Goal: Task Accomplishment & Management: Manage account settings

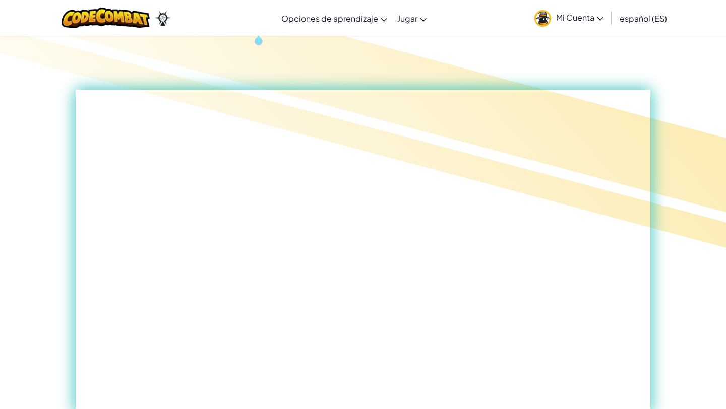
scroll to position [574, 0]
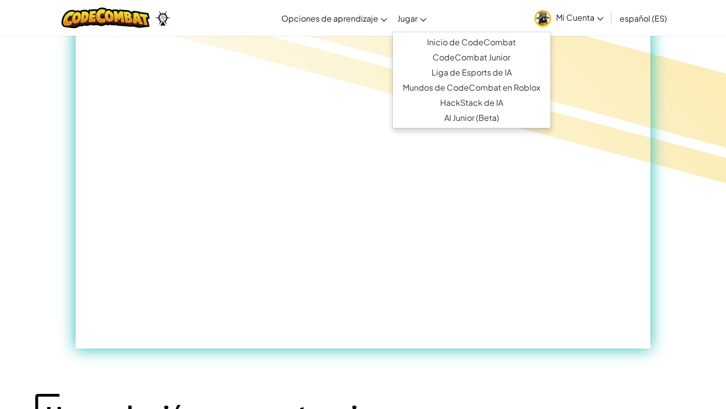
click at [424, 16] on link "Jugar" at bounding box center [411, 18] width 39 height 27
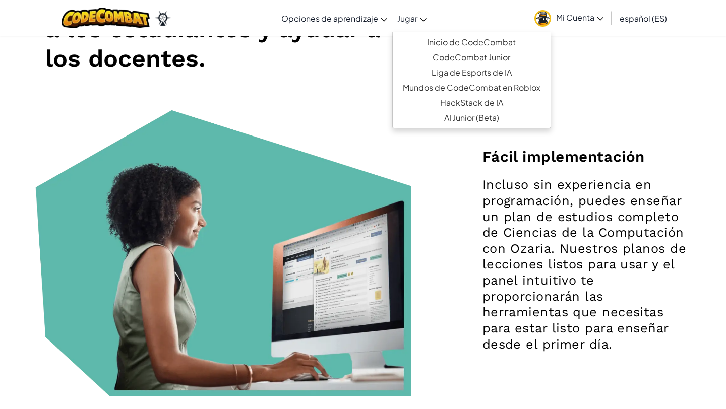
click at [408, 366] on img at bounding box center [223, 253] width 376 height 287
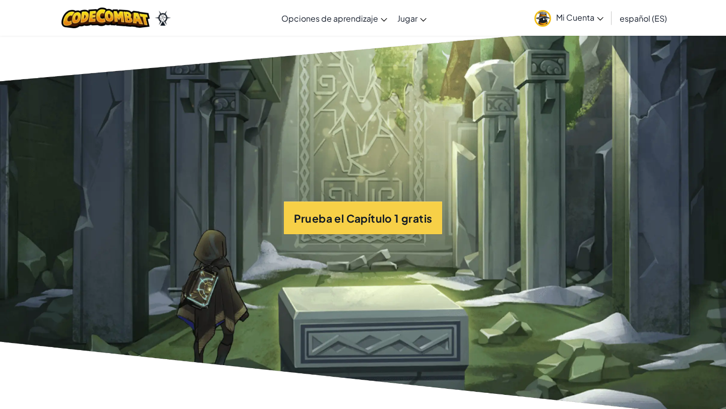
scroll to position [2312, 0]
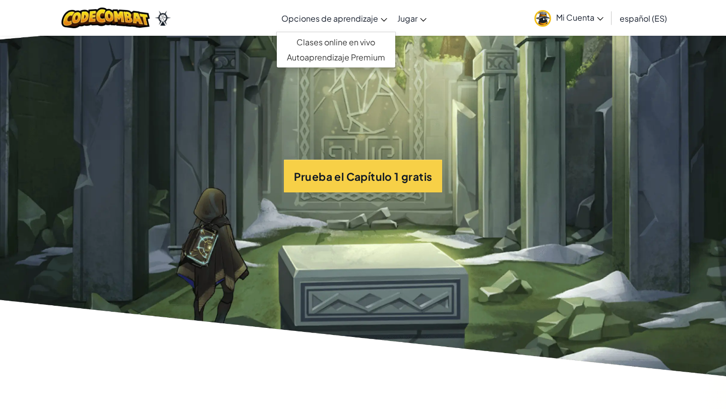
click at [345, 18] on font "Opciones de aprendizaje" at bounding box center [329, 18] width 97 height 11
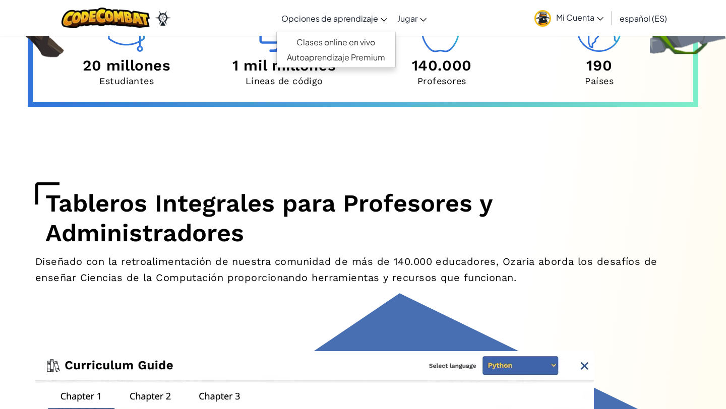
scroll to position [3970, 0]
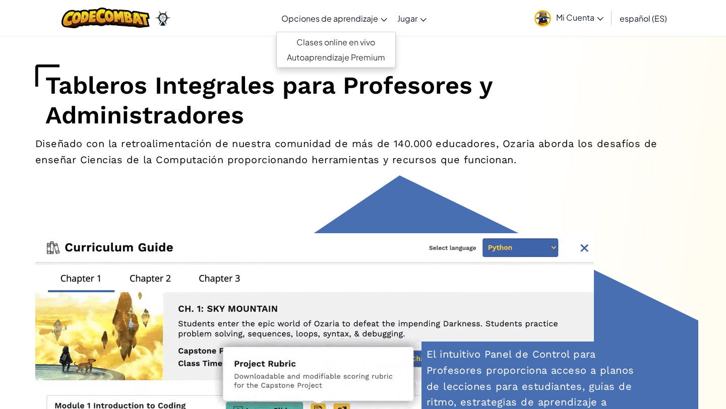
click at [567, 13] on font "Mi Cuenta" at bounding box center [575, 17] width 38 height 11
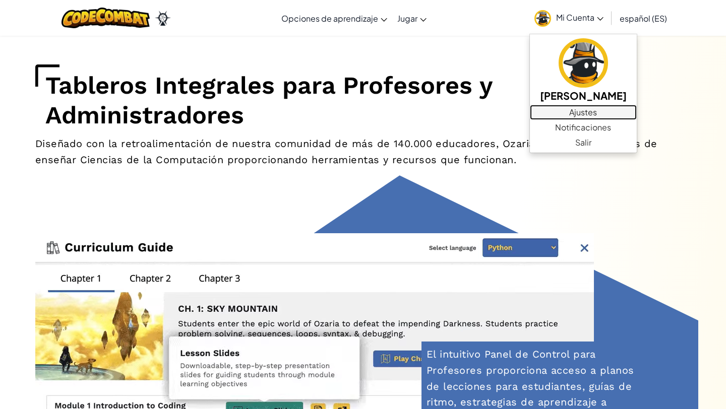
click at [573, 115] on font "Ajustes" at bounding box center [583, 112] width 28 height 11
